Goal: Task Accomplishment & Management: Complete application form

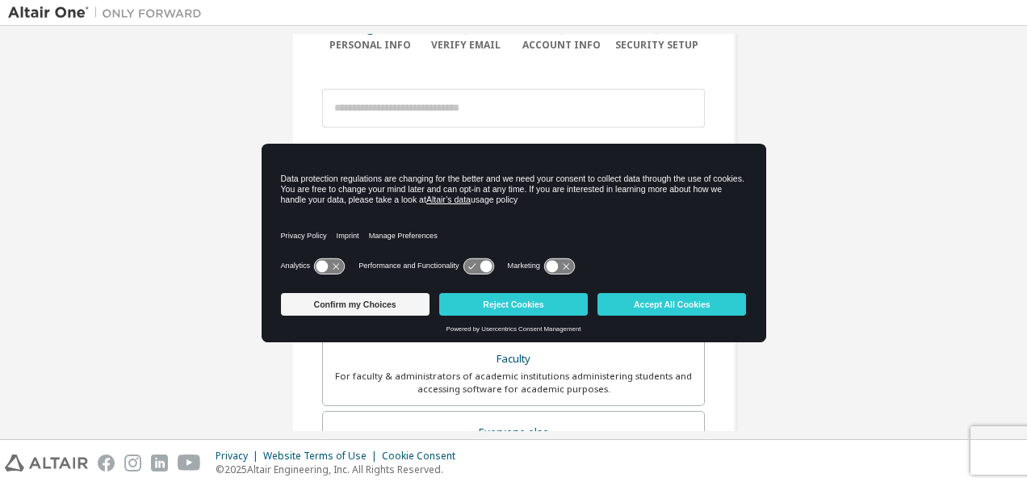
scroll to position [149, 0]
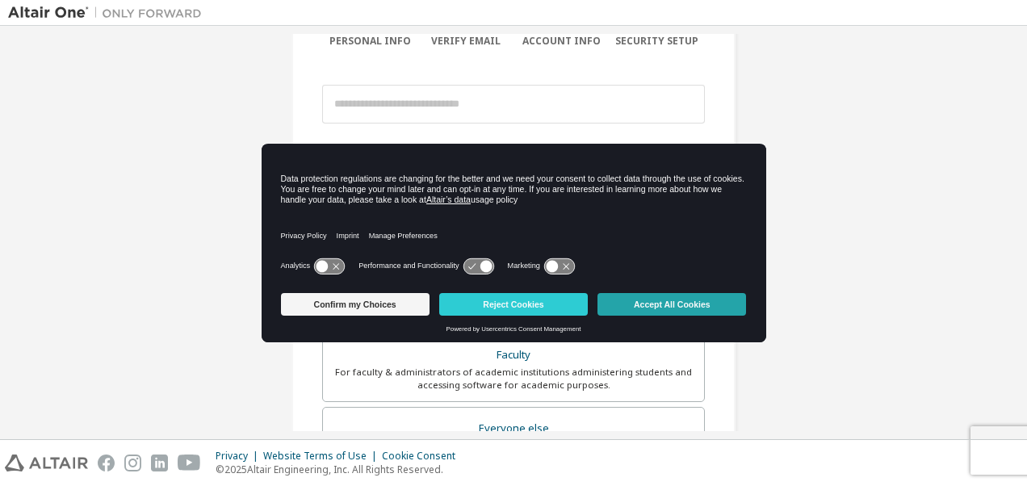
click at [667, 304] on button "Accept All Cookies" at bounding box center [671, 304] width 149 height 23
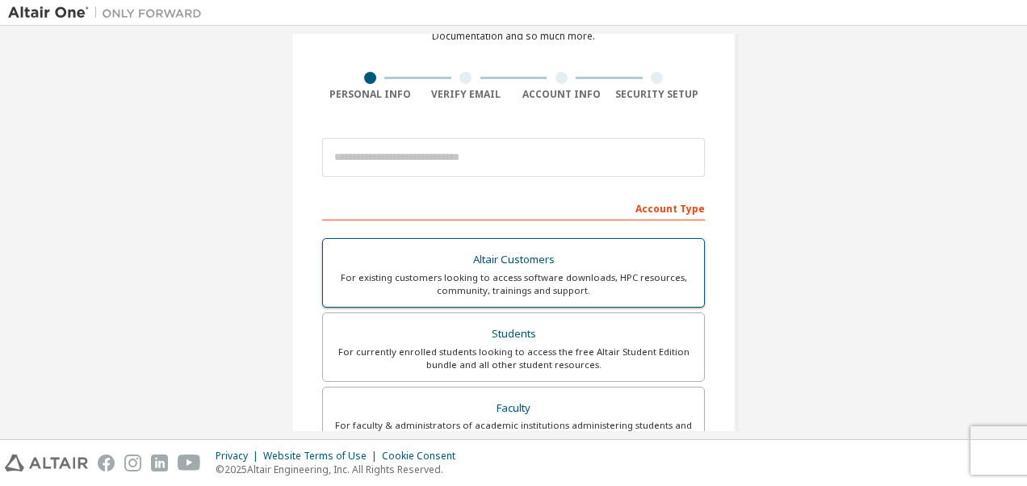
scroll to position [95, 0]
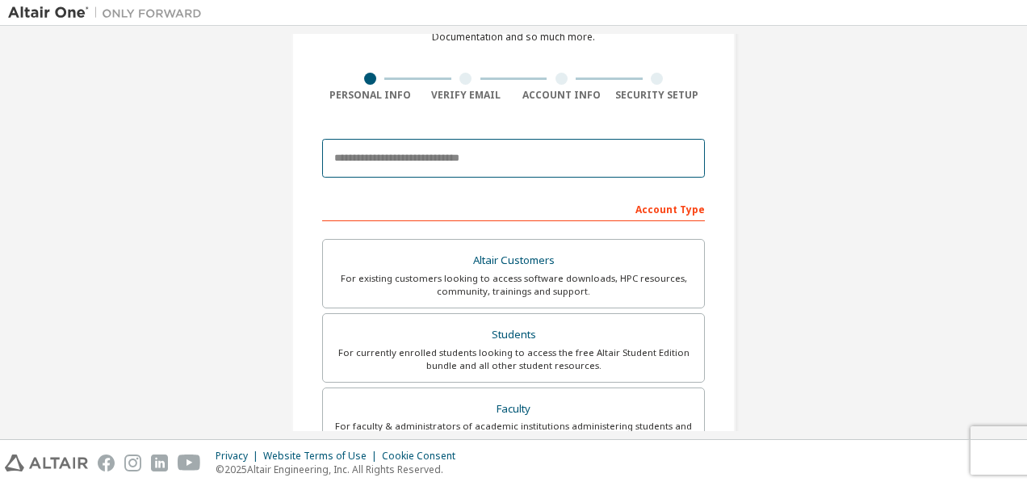
click at [575, 166] on input "email" at bounding box center [513, 158] width 383 height 39
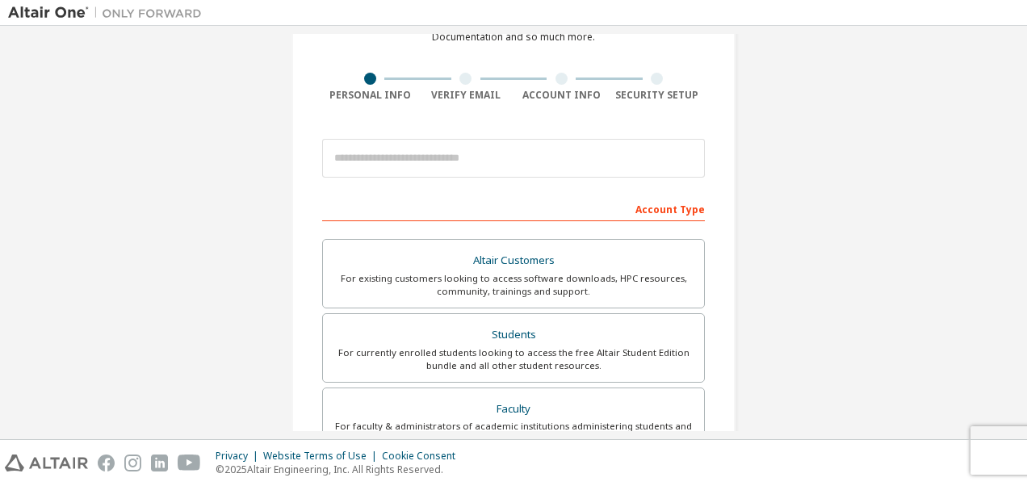
click at [643, 206] on div "Account Type" at bounding box center [513, 208] width 383 height 26
click at [655, 211] on div "Account Type" at bounding box center [513, 208] width 383 height 26
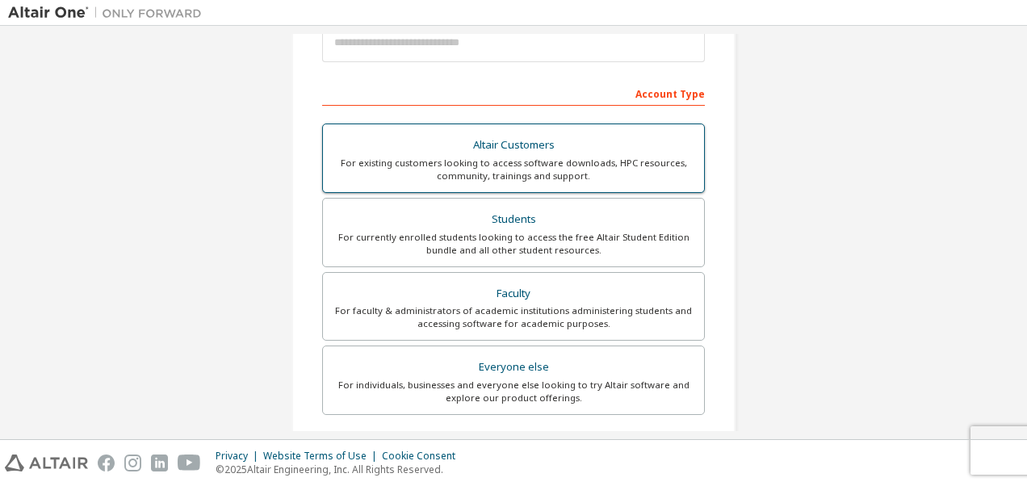
scroll to position [210, 0]
click at [599, 249] on div "For currently enrolled students looking to access the free Altair Student Editi…" at bounding box center [514, 245] width 362 height 26
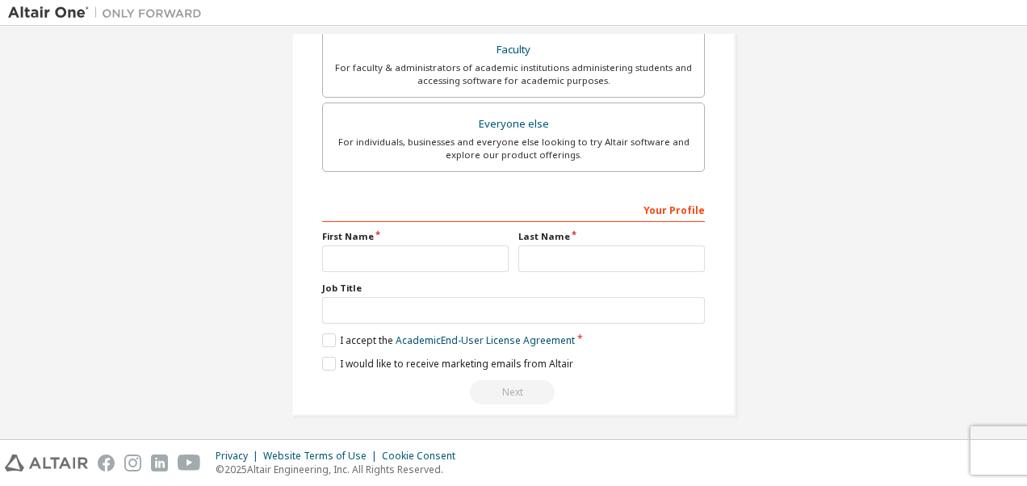
scroll to position [0, 0]
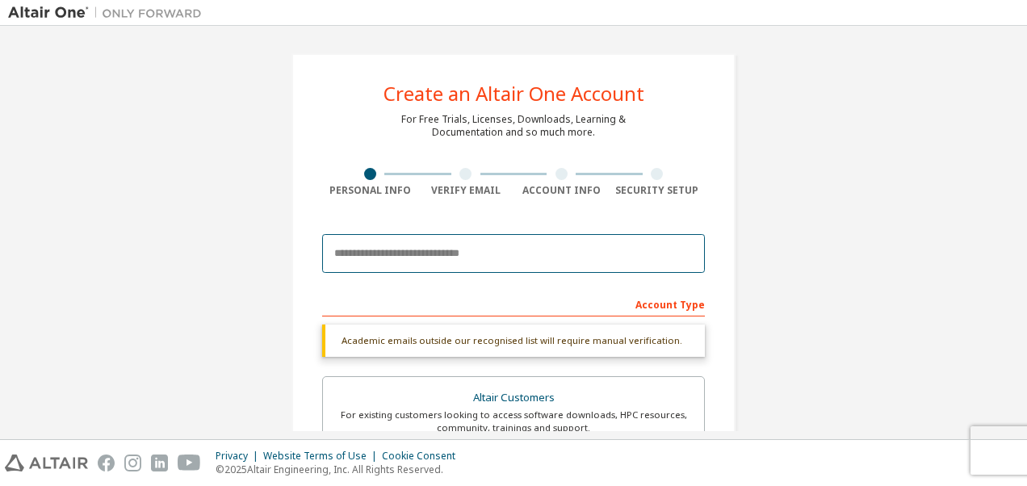
click at [508, 236] on input "email" at bounding box center [513, 253] width 383 height 39
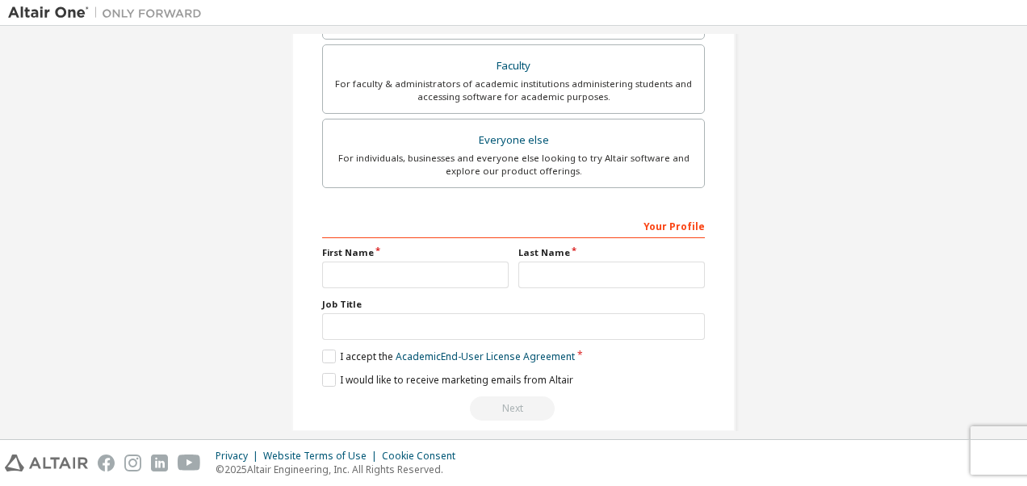
scroll to position [483, 0]
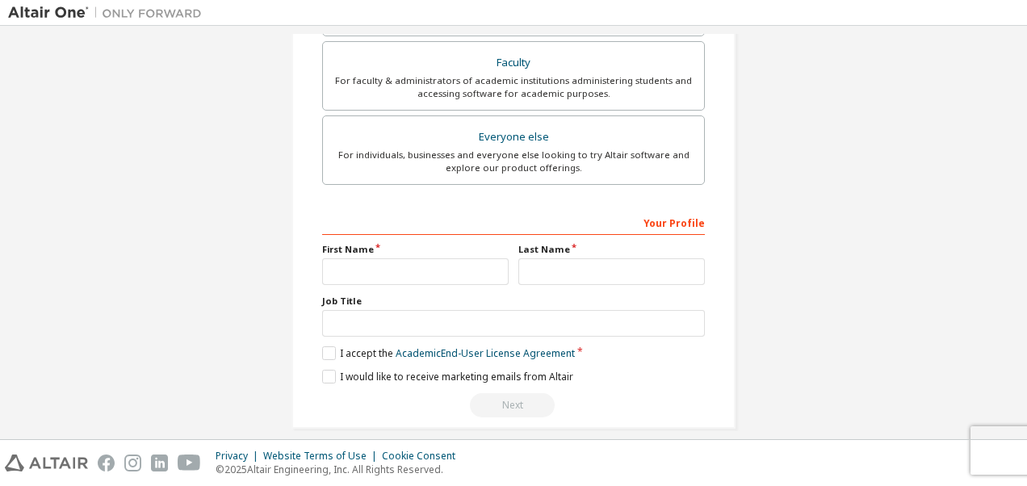
drag, startPoint x: 693, startPoint y: 303, endPoint x: 693, endPoint y: 314, distance: 11.3
click at [693, 314] on div "Job Title" at bounding box center [513, 316] width 383 height 42
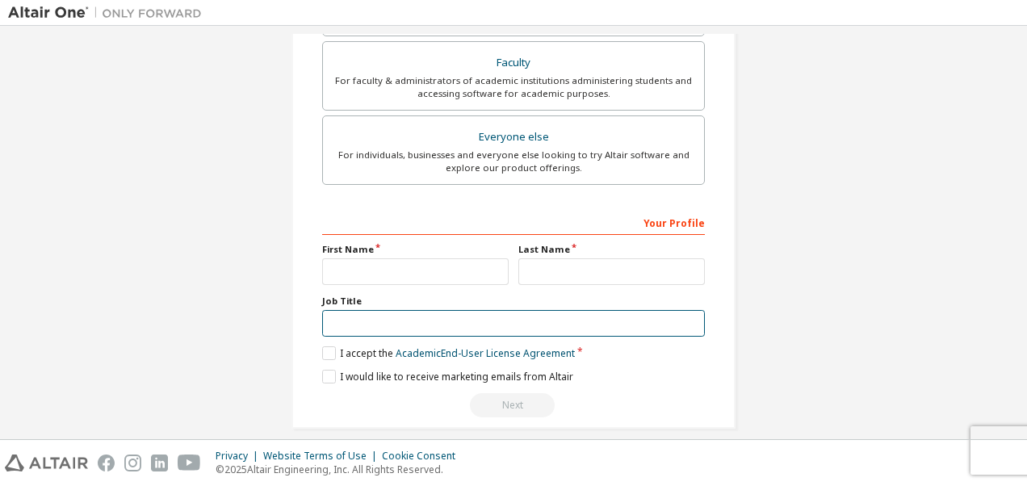
click at [693, 314] on input "text" at bounding box center [513, 323] width 383 height 27
